Goal: Obtain resource: Obtain resource

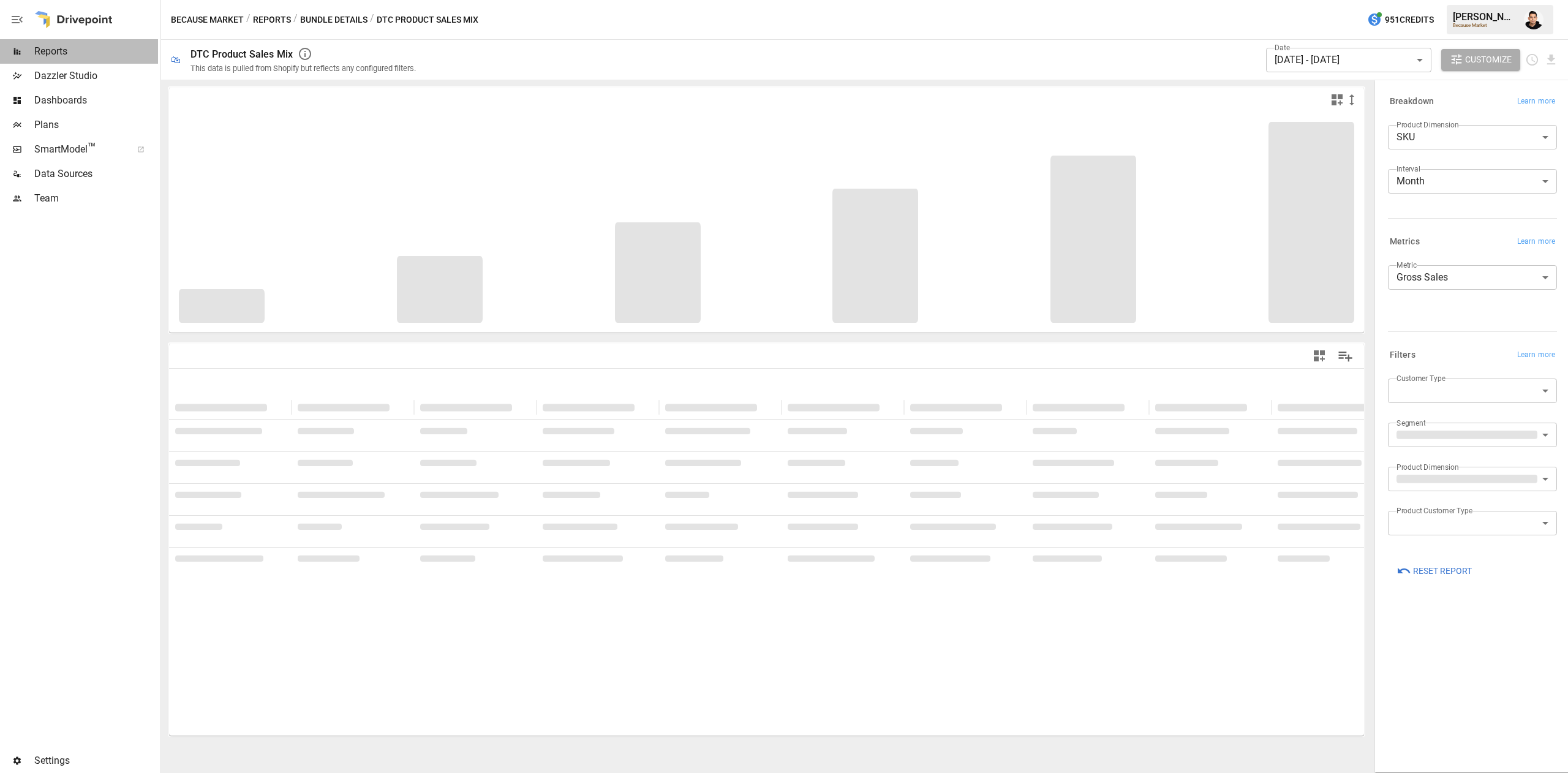
click at [60, 51] on span "Reports" at bounding box center [96, 51] width 123 height 14
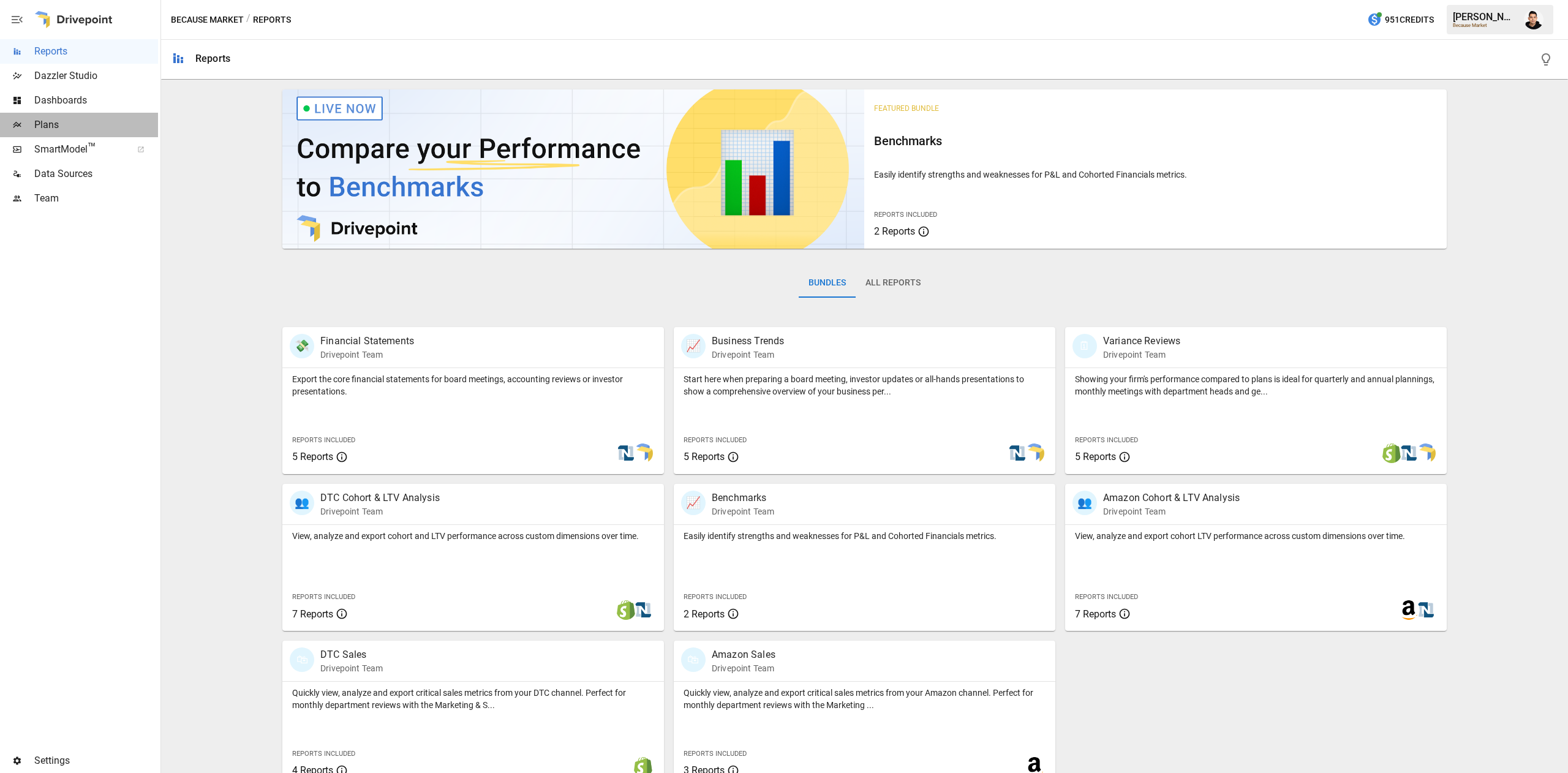
click at [62, 117] on div "Plans" at bounding box center [79, 125] width 158 height 25
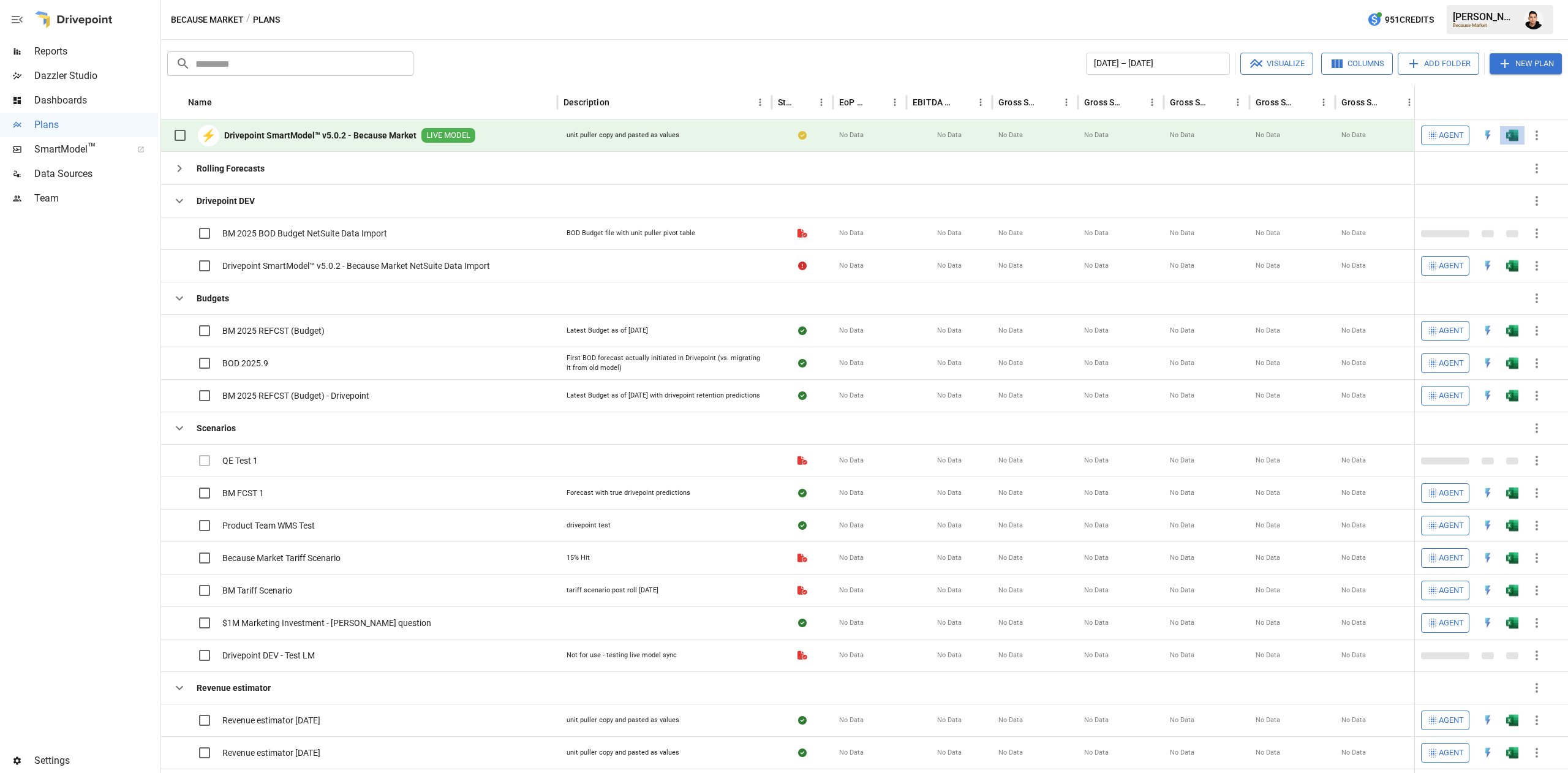
click at [1522, 137] on button "button" at bounding box center [1512, 135] width 39 height 18
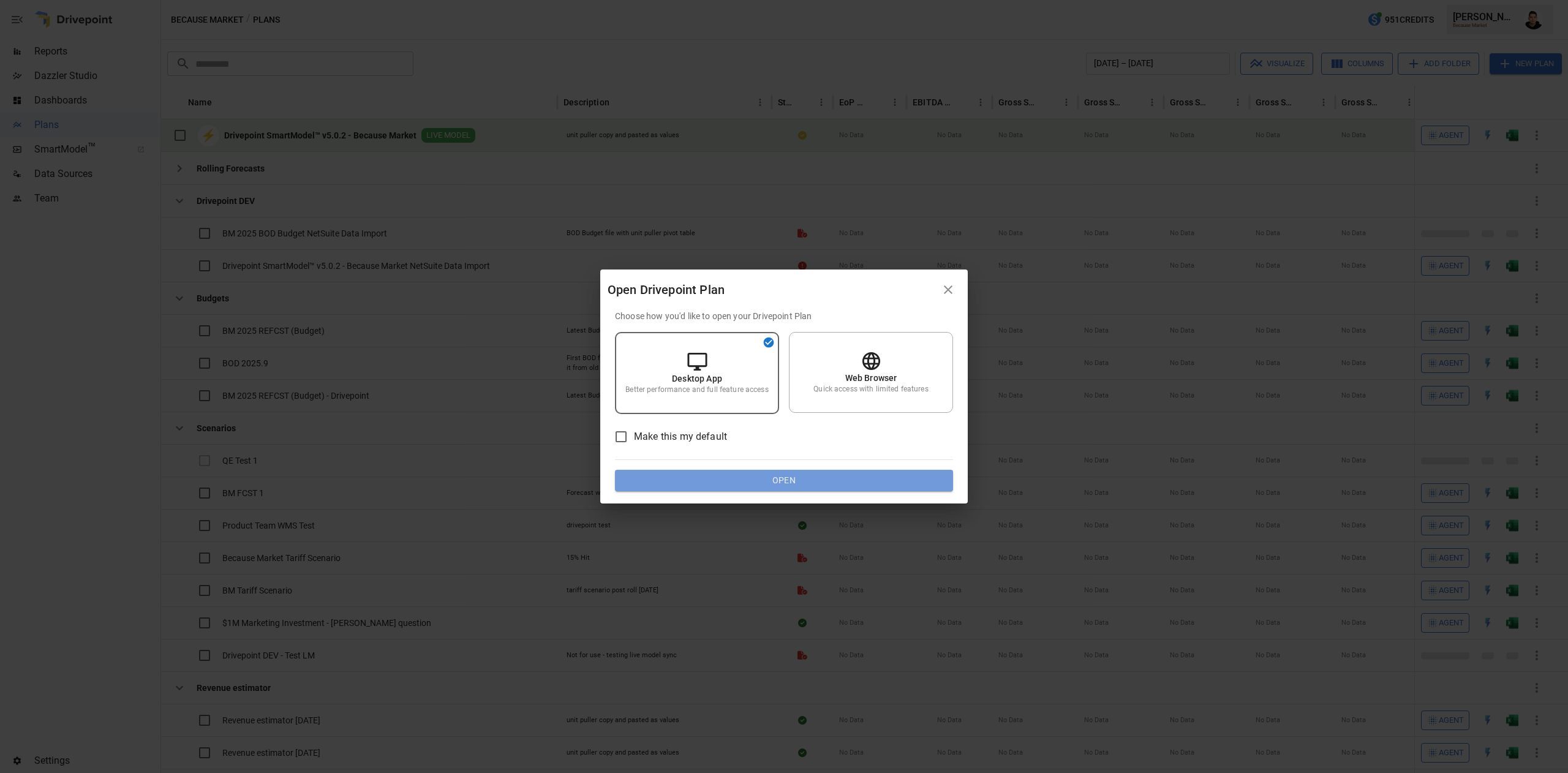
click at [704, 472] on button "Open" at bounding box center [784, 481] width 338 height 22
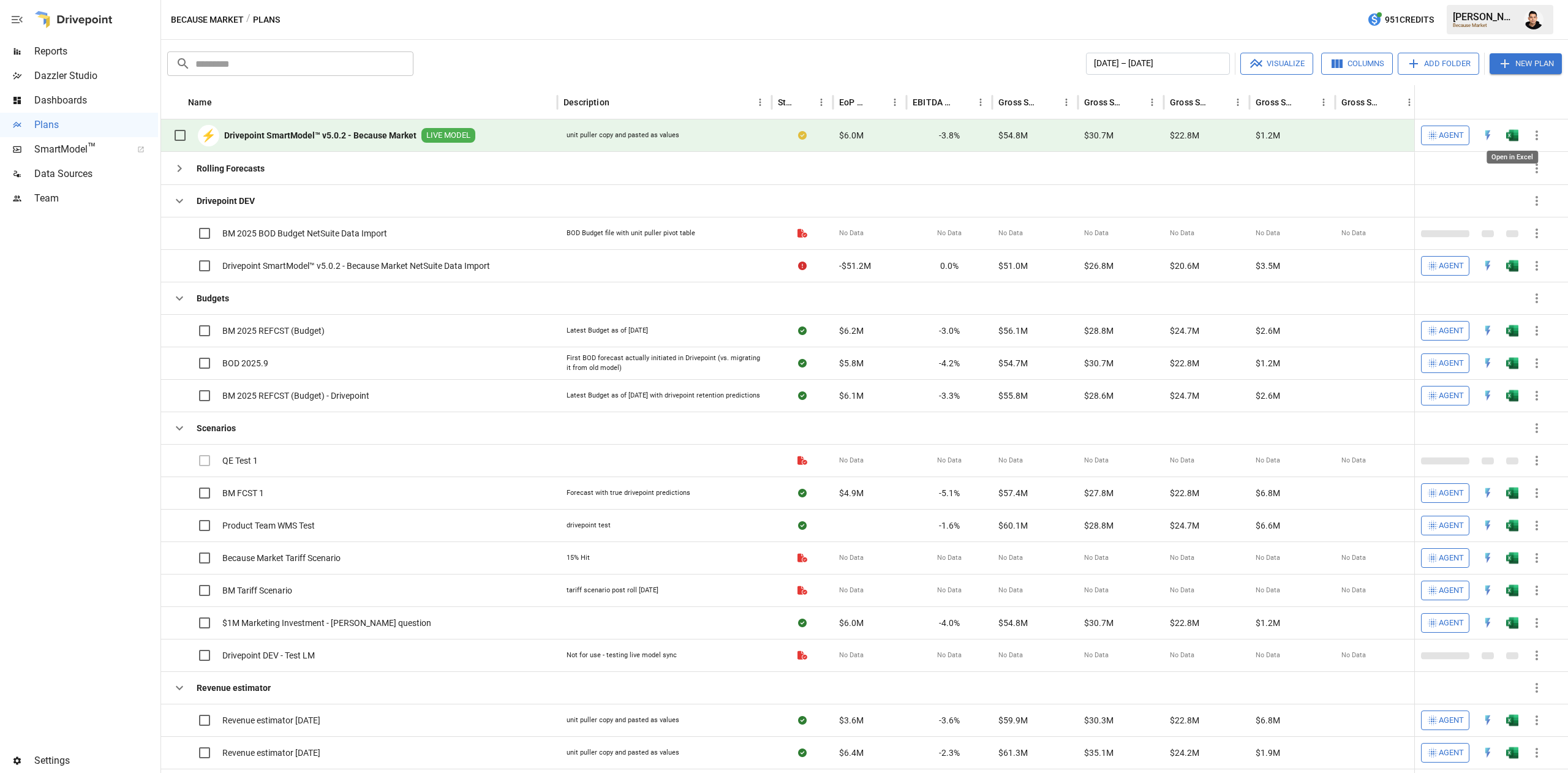
click at [1515, 132] on img "Open in Excel" at bounding box center [1511, 135] width 12 height 12
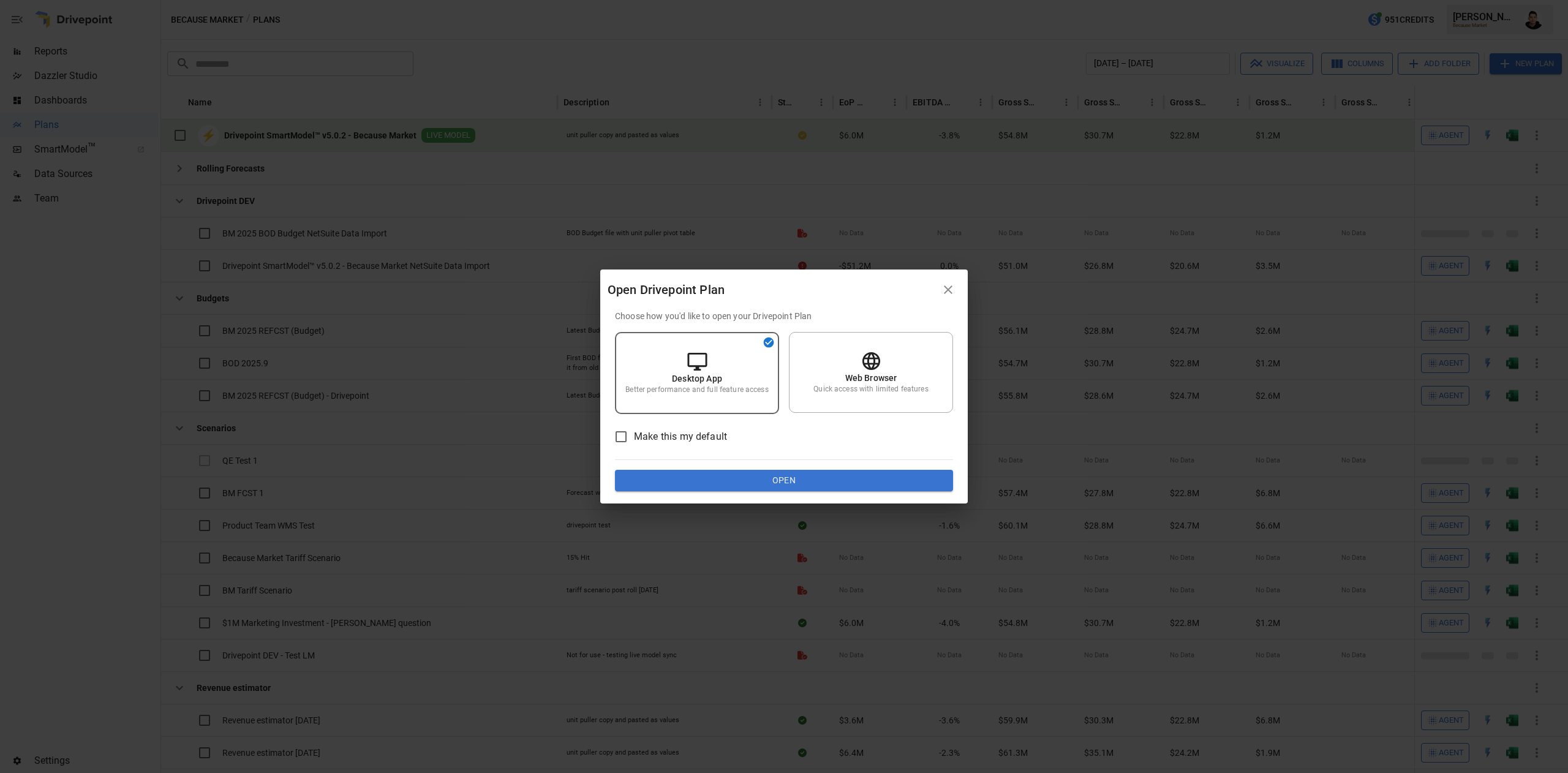
click at [761, 484] on button "Open" at bounding box center [784, 481] width 338 height 22
